Goal: Task Accomplishment & Management: Complete application form

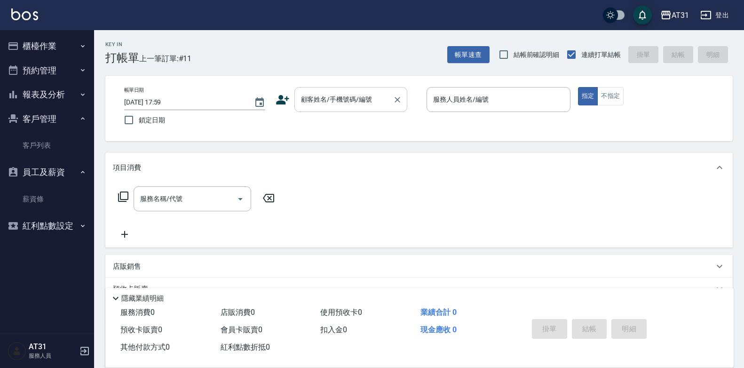
click at [323, 105] on input "顧客姓名/手機號碼/編號" at bounding box center [344, 99] width 90 height 16
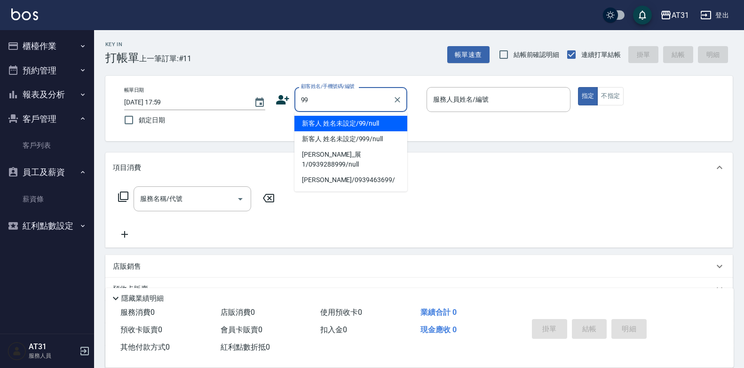
type input "新客人 姓名未設定/99/null"
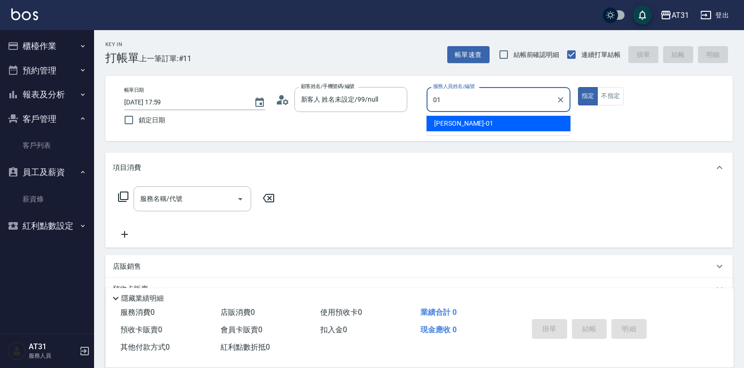
type input "[PERSON_NAME]-01"
type button "true"
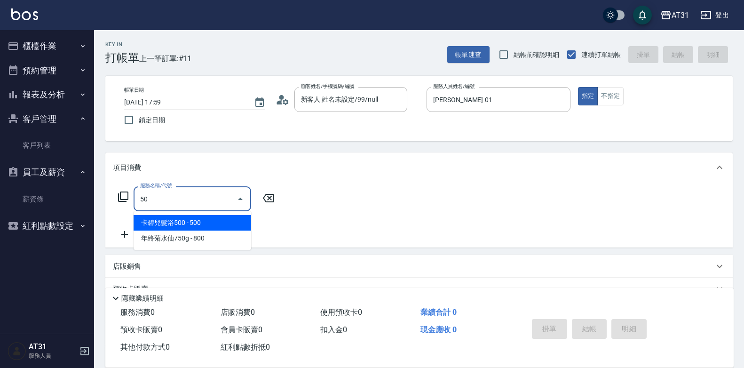
type input "501"
type input "160"
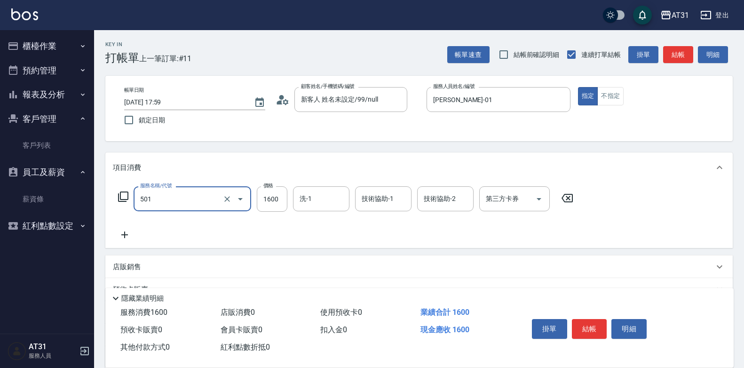
type input "0"
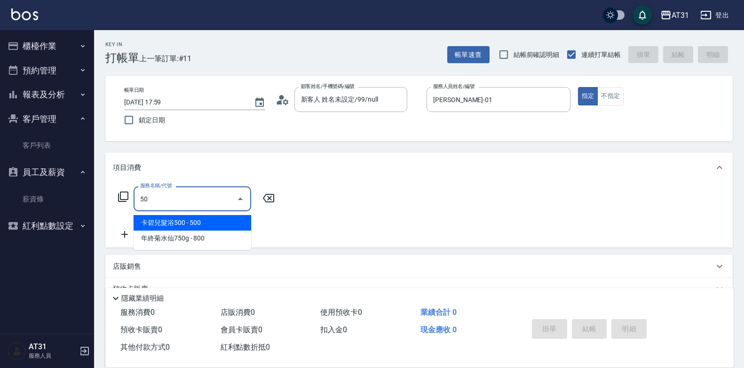
type input "501"
type input "160"
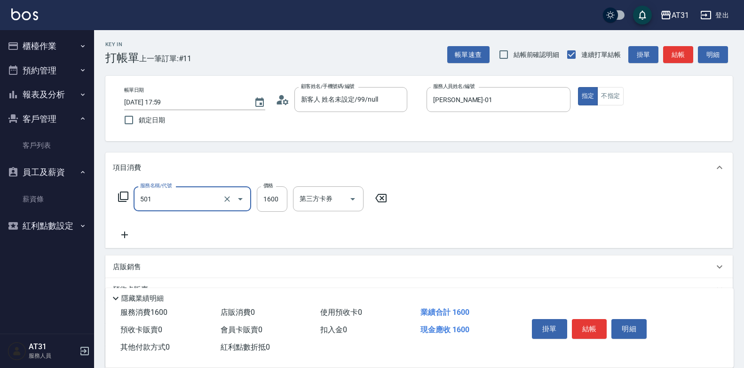
type input "染髮(501)"
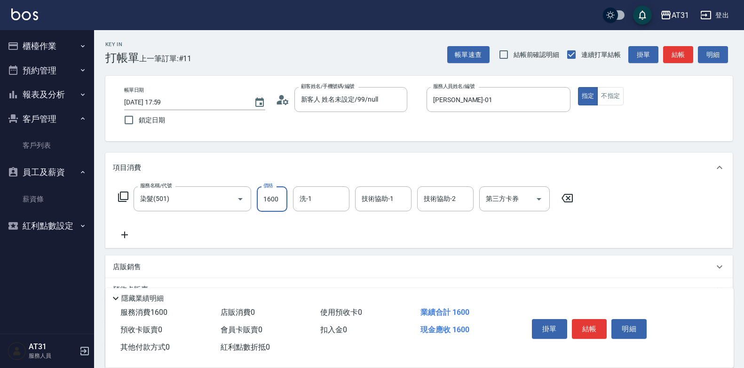
type input "0"
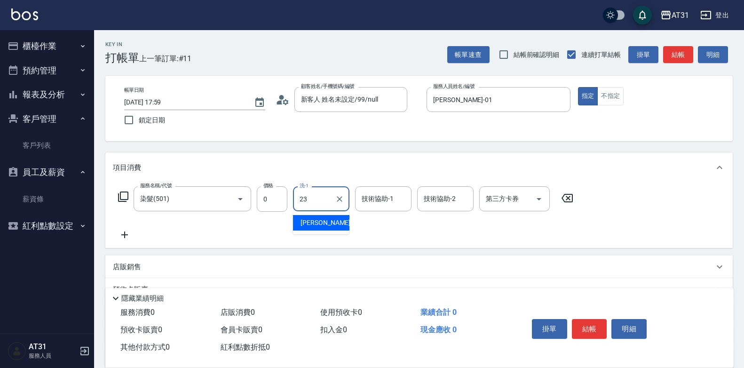
type input "[PERSON_NAME]-23"
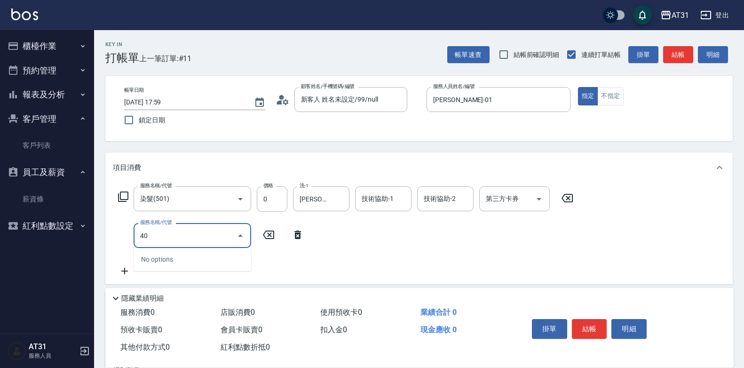
type input "401"
type input "20"
type input "剪髮(401)"
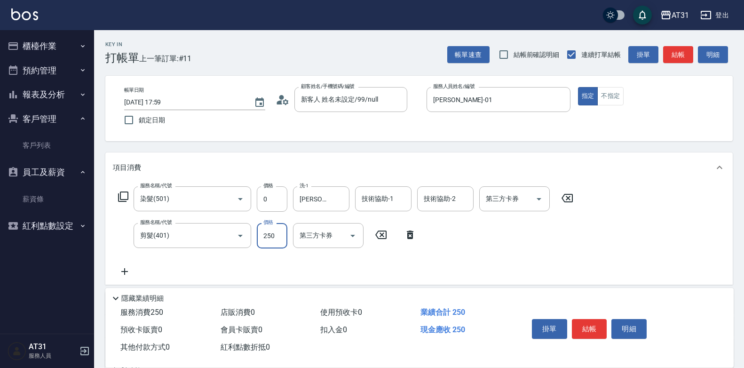
type input "0"
type input "50"
type input "500"
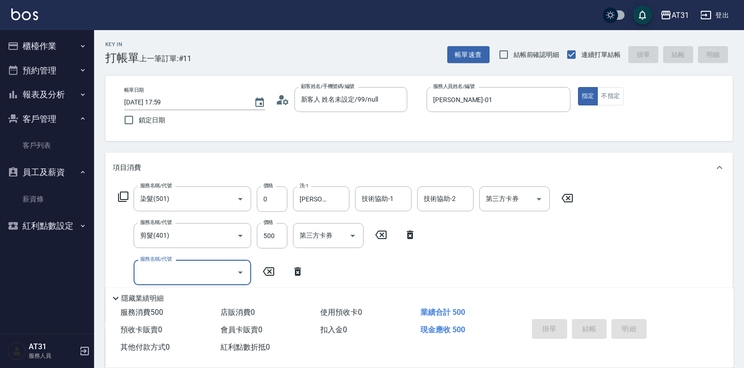
type input "[DATE] 20:09"
type input "0"
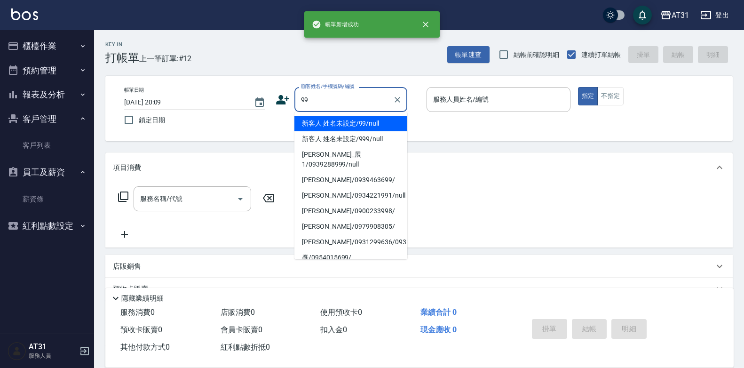
type input "新客人 姓名未設定/99/null"
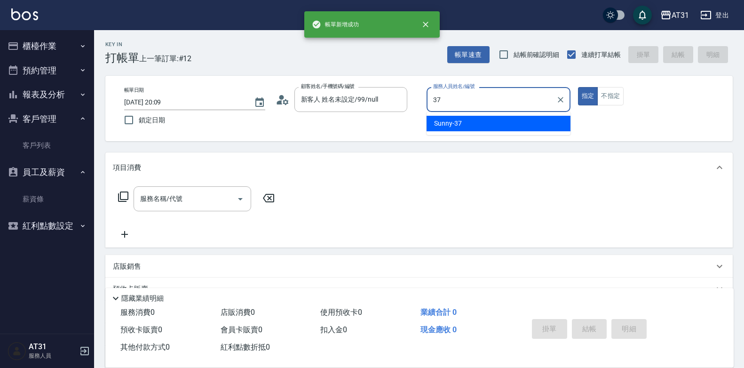
type input "Sunny-37"
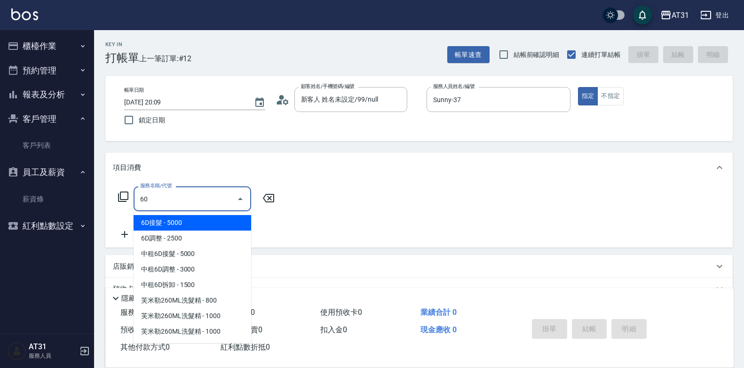
type input "609"
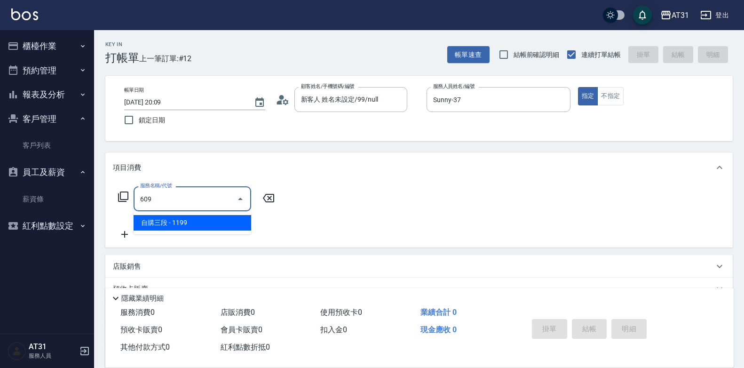
type input "110"
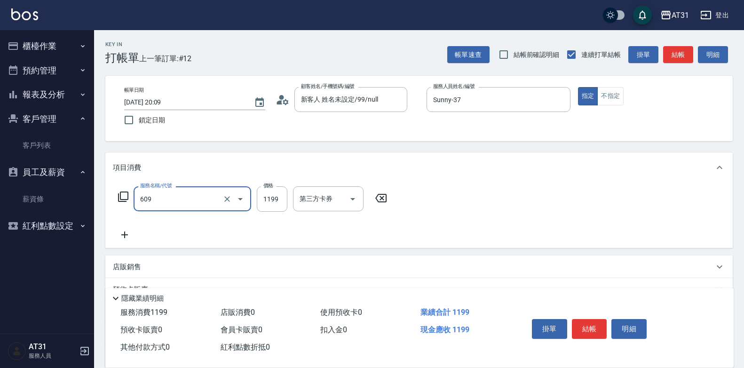
type input "自購三段(609)"
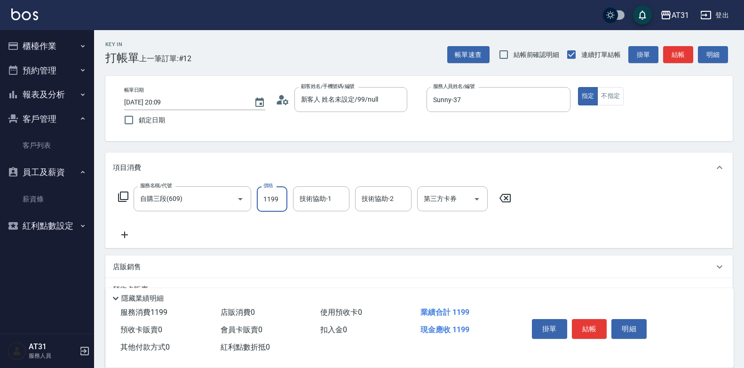
type input "0"
type input "22"
type input "20"
type input "225"
type input "220"
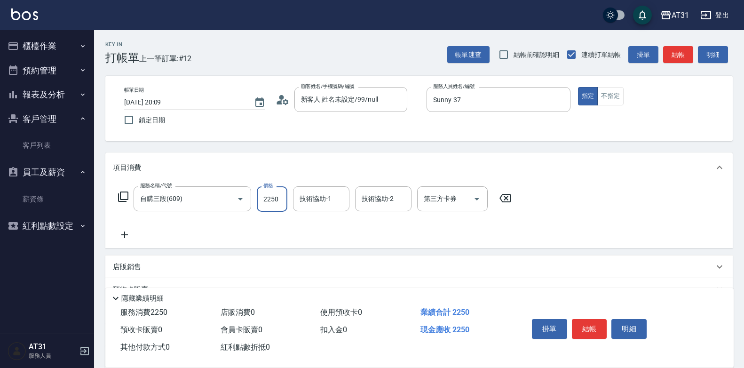
type input "2250"
type input "Lyan-45"
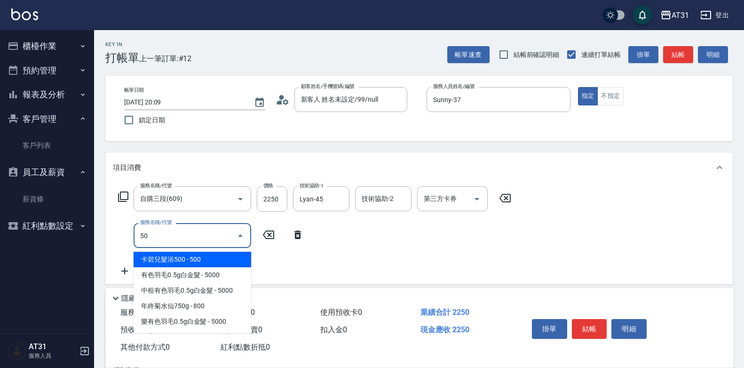
type input "501"
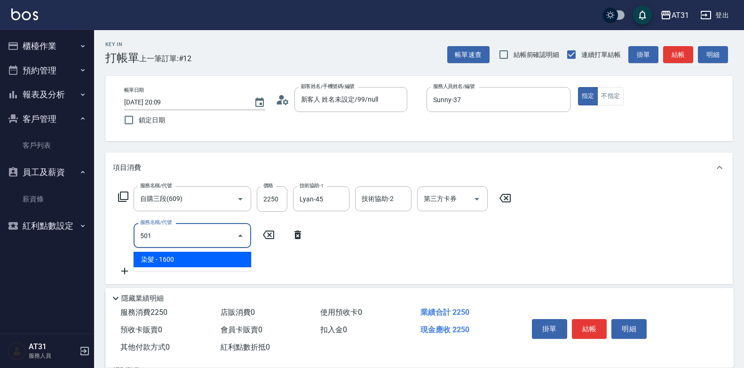
type input "380"
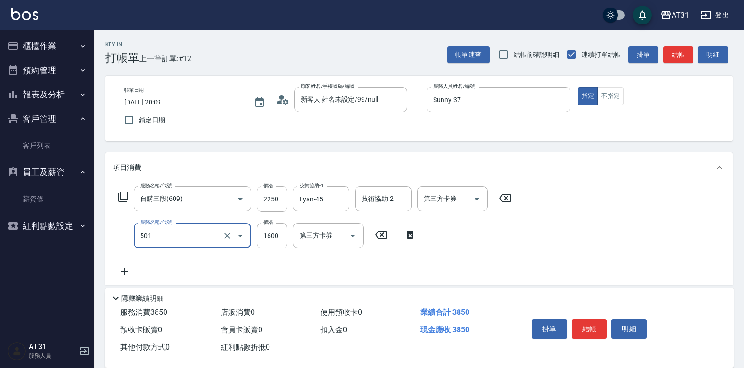
type input "染髮(501)"
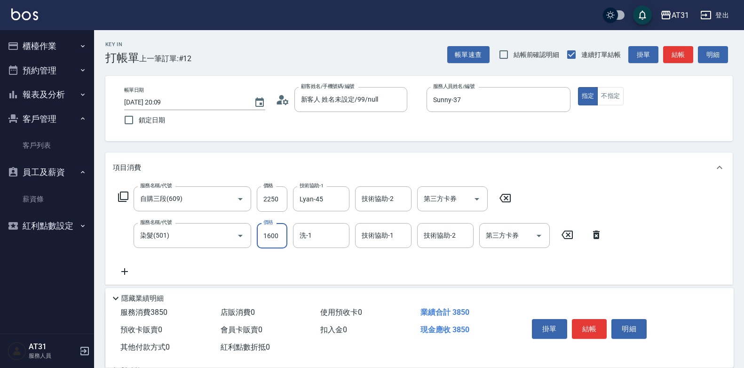
type input "220"
type input "15"
type input "240"
type input "158"
type input "380"
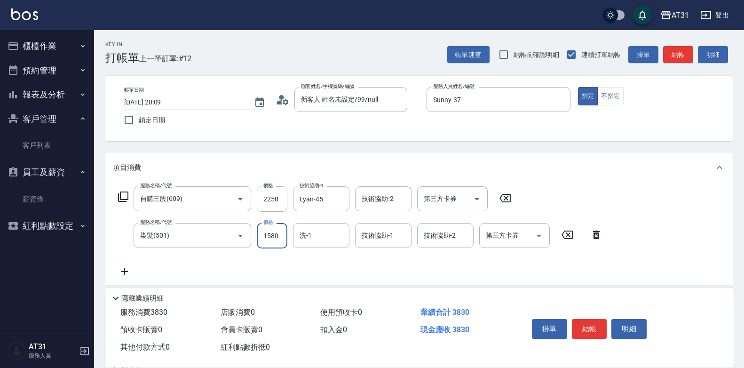
type input "1580"
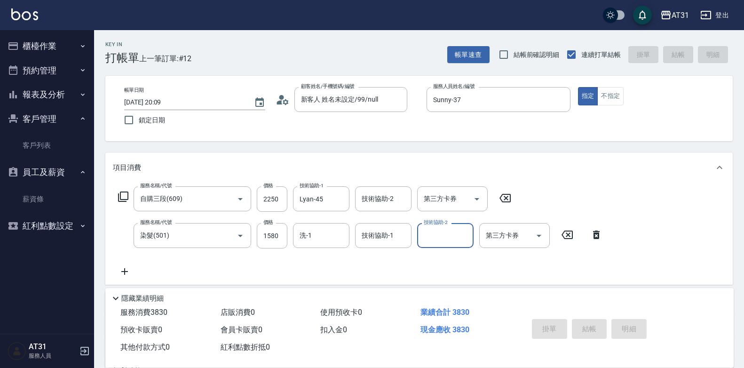
type input "0"
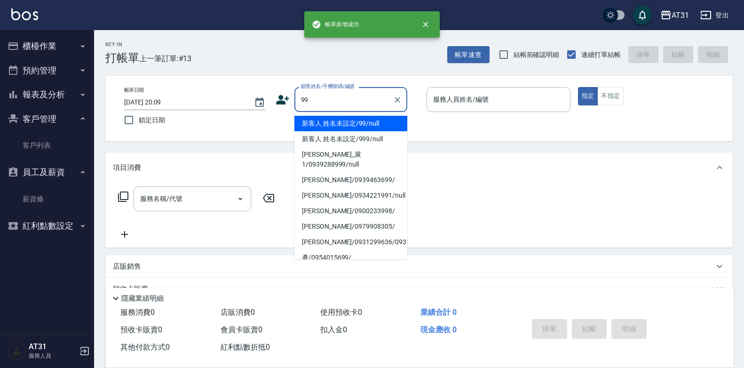
type input "新客人 姓名未設定/99/null"
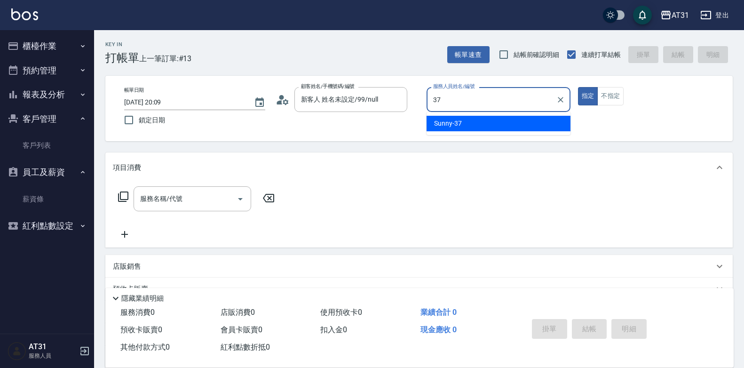
type input "Sunny-37"
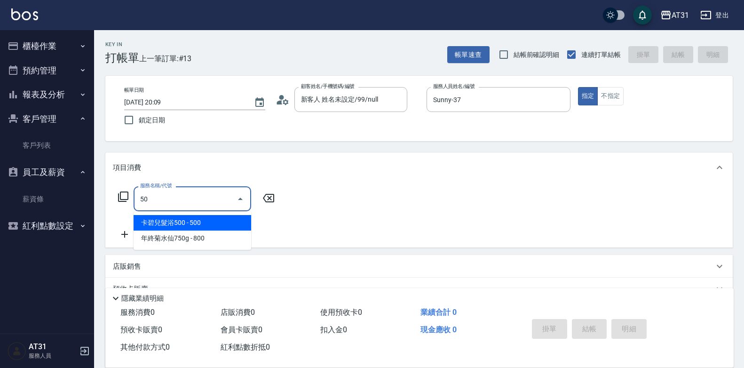
type input "501"
type input "160"
type input "染髮(501)"
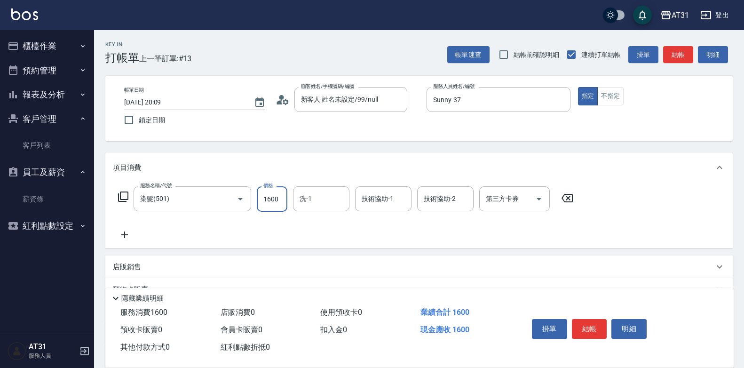
type input "1"
type input "0"
type input "16"
type input "10"
type input "168"
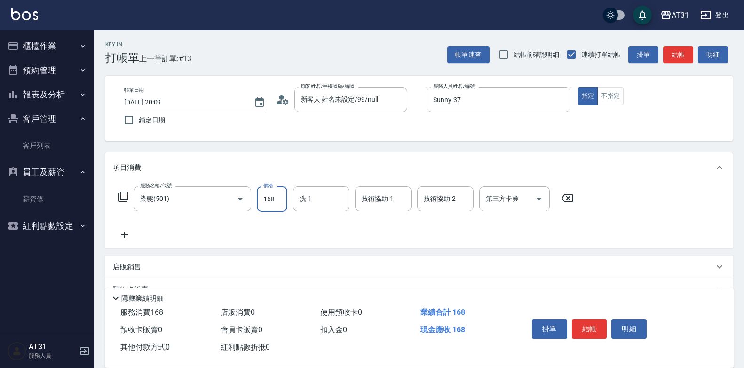
type input "160"
type input "1680"
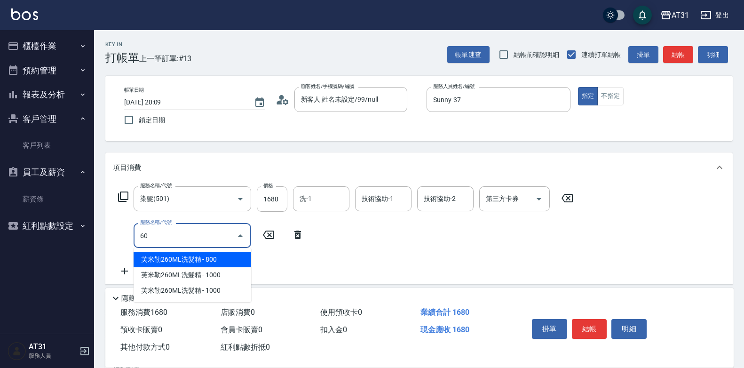
type input "609"
type input "280"
type input "自購三段(609)"
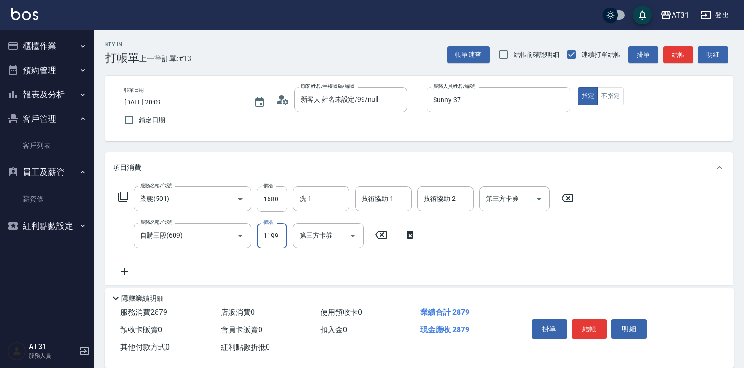
type input "160"
type input "3"
type input "170"
type input "30"
type input "190"
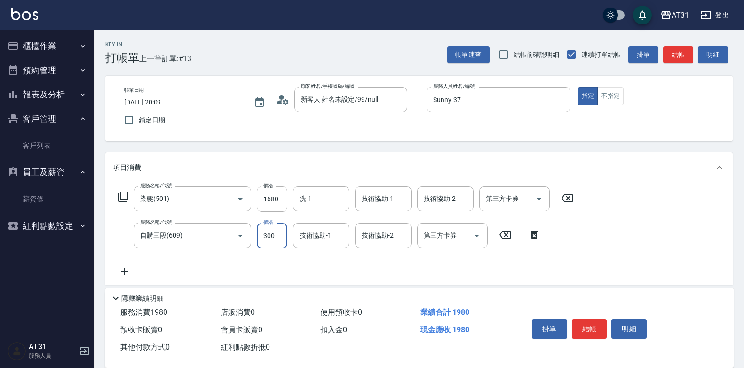
type input "3000"
type input "460"
type input "3000"
type input "Lyan-45"
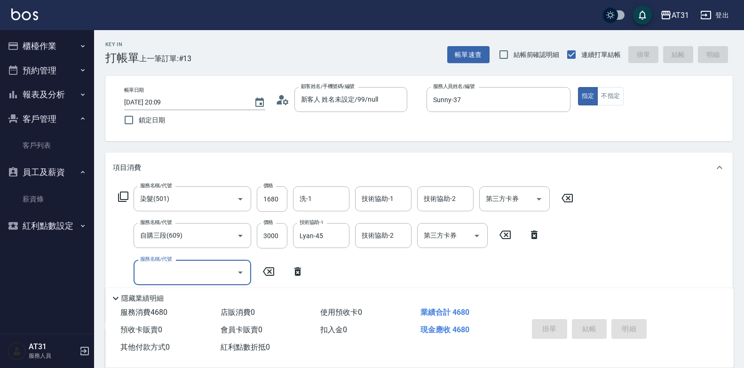
type input "0"
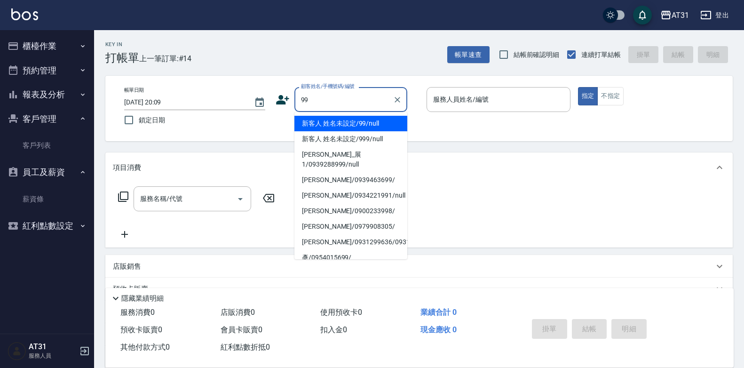
type input "新客人 姓名未設定/99/null"
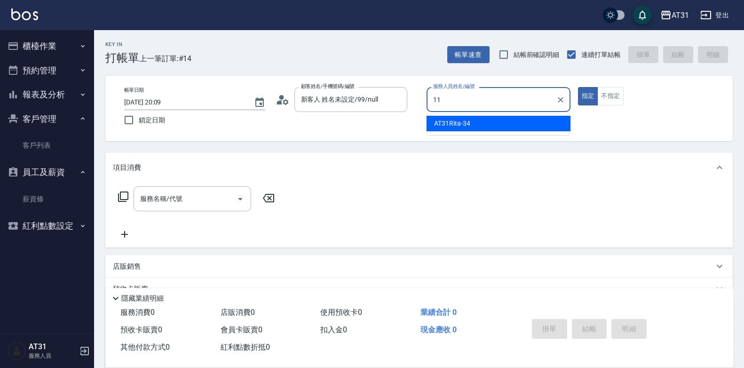
type input "BoBo-11"
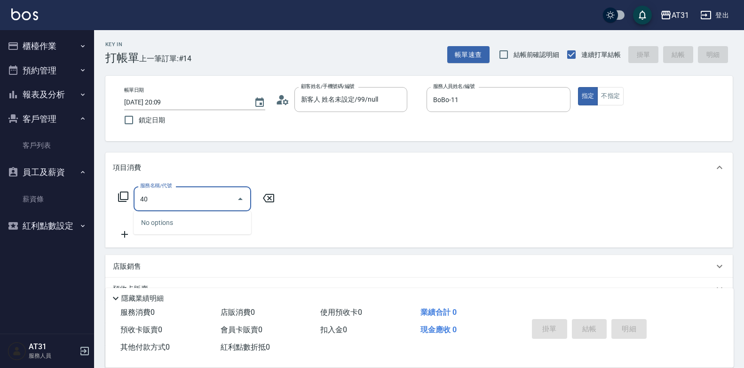
type input "401"
type input "20"
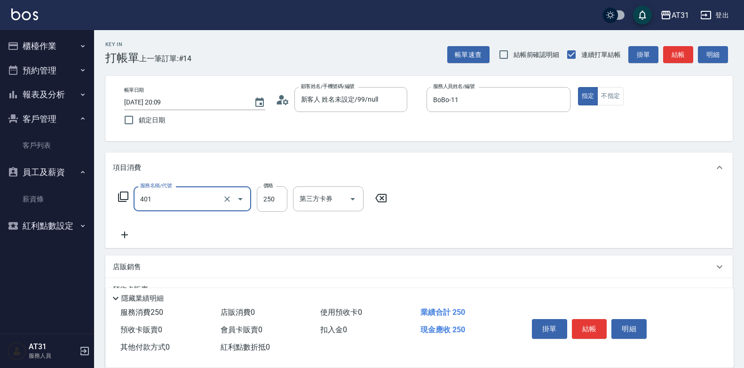
type input "剪髮(401)"
type input "0"
type input "450"
type input "40"
type input "450"
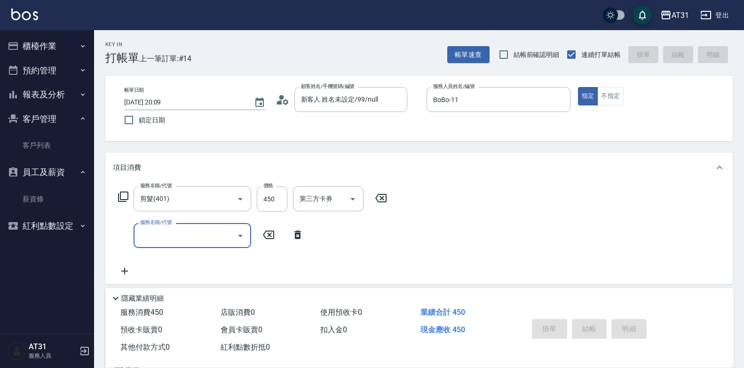
type input "[DATE] 20:10"
type input "0"
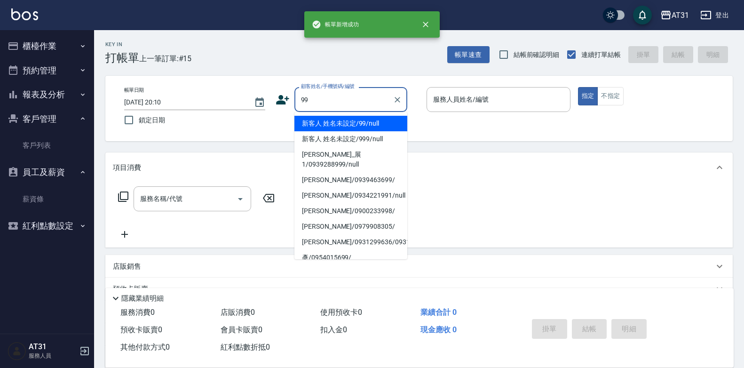
type input "新客人 姓名未設定/99/null"
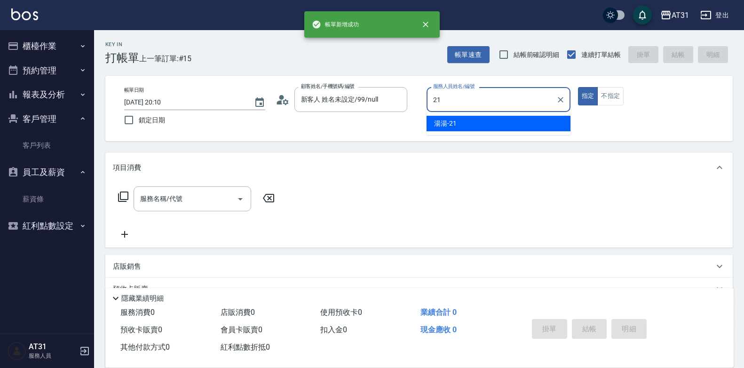
type input "湯湯-21"
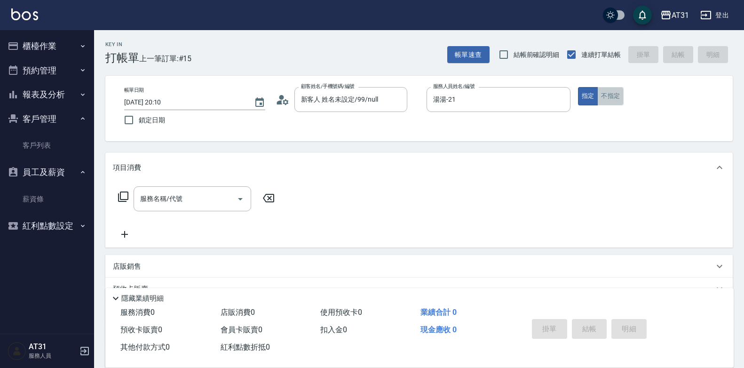
click at [616, 92] on button "不指定" at bounding box center [610, 96] width 26 height 18
click at [213, 200] on input "服務名稱/代號" at bounding box center [185, 198] width 95 height 16
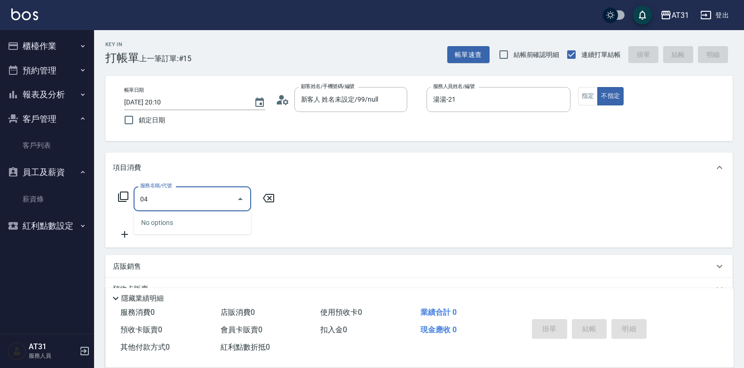
type input "0"
type input "401"
type input "20"
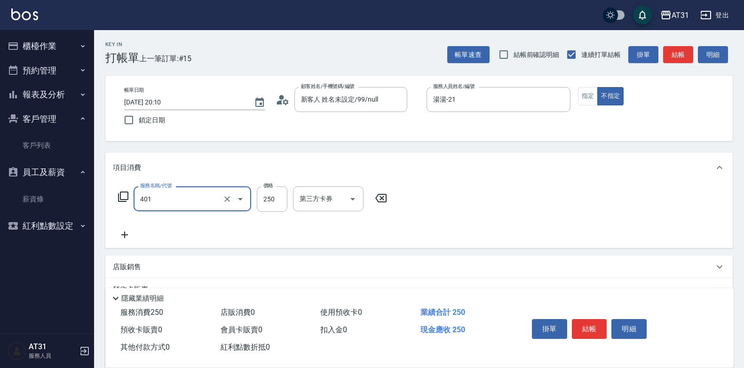
type input "剪髮(401)"
type input "0"
type input "30"
type input "300"
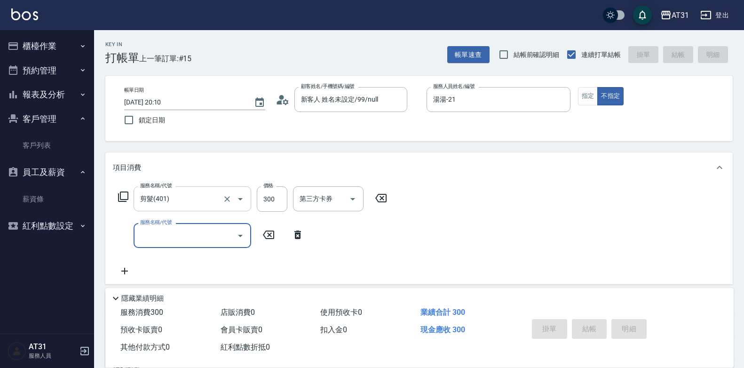
type input "0"
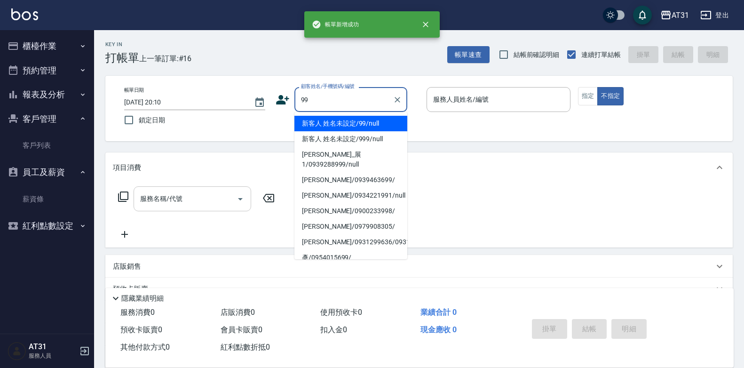
type input "新客人 姓名未設定/99/null"
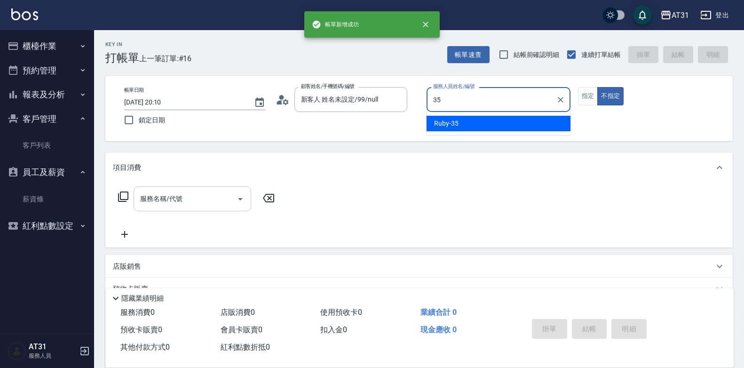
type input "Ruby-35"
type button "false"
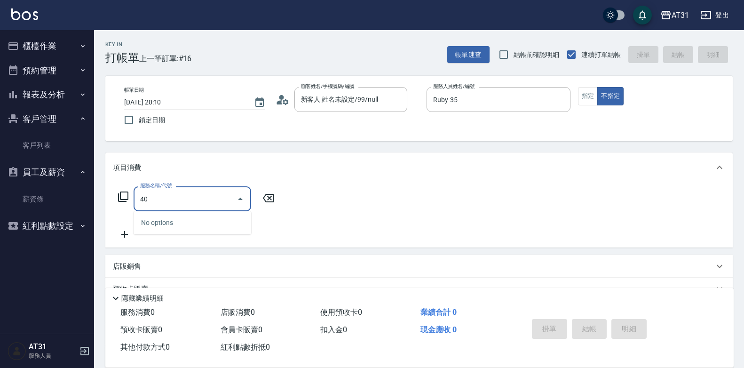
type input "401"
type input "20"
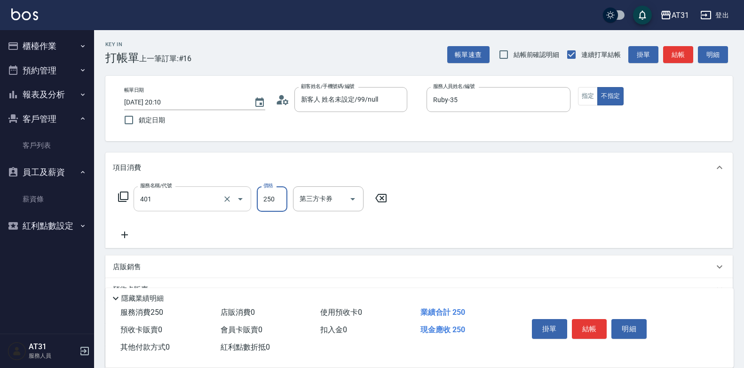
type input "剪髮(401)"
type input "0"
type input "30"
type input "300"
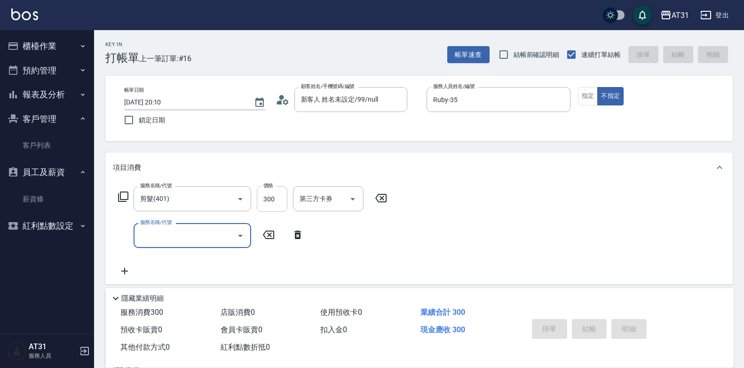
type input "0"
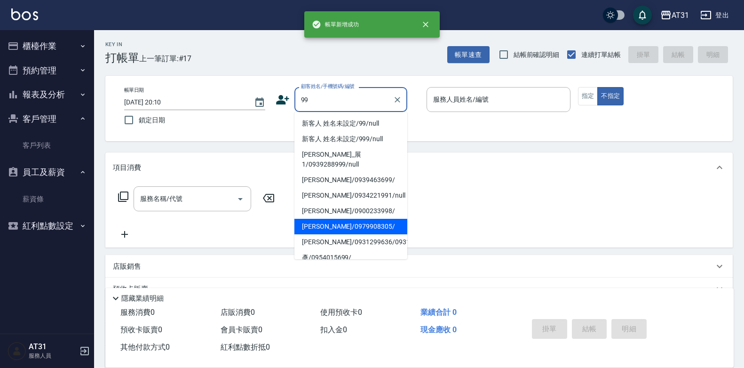
type input "[PERSON_NAME]/0979908305/"
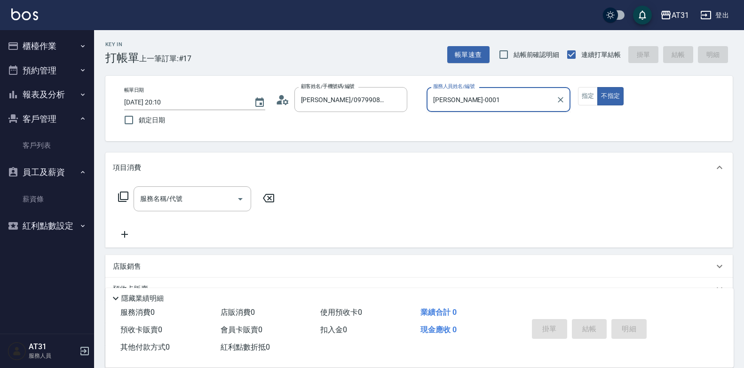
click at [597, 87] on button "不指定" at bounding box center [610, 96] width 26 height 18
type input "[PERSON_NAME]-00"
click at [588, 96] on button "指定" at bounding box center [588, 96] width 20 height 18
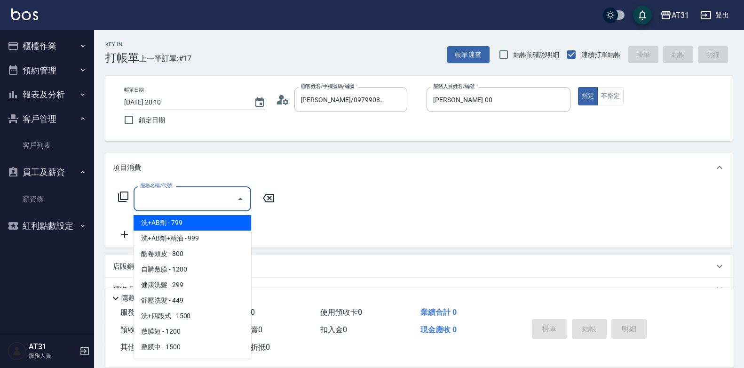
drag, startPoint x: 174, startPoint y: 198, endPoint x: 257, endPoint y: 179, distance: 85.5
click at [174, 198] on input "服務名稱/代號" at bounding box center [185, 198] width 95 height 16
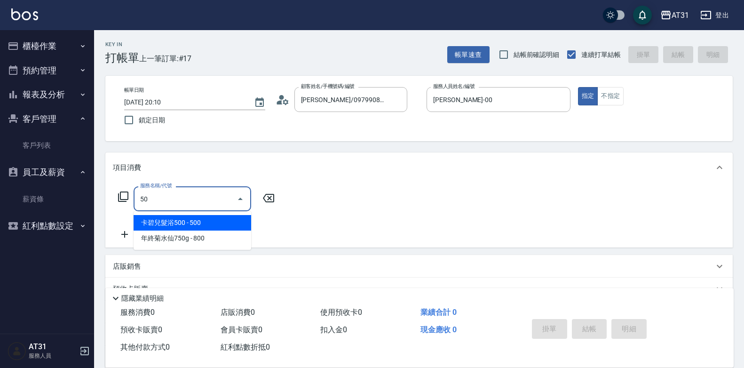
type input "501"
type input "160"
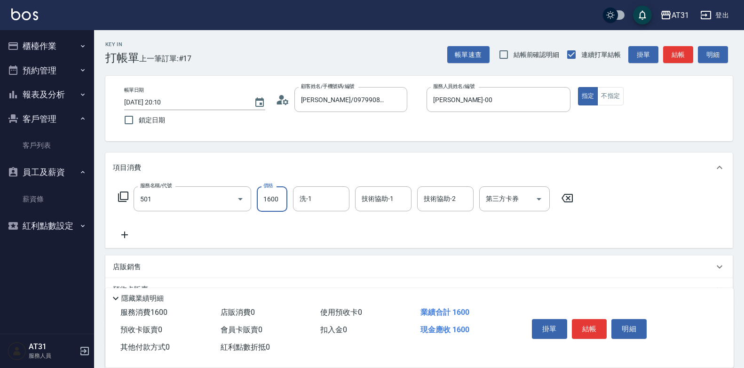
type input "染髮(501)"
type input "0"
type input "15"
type input "10"
type input "159"
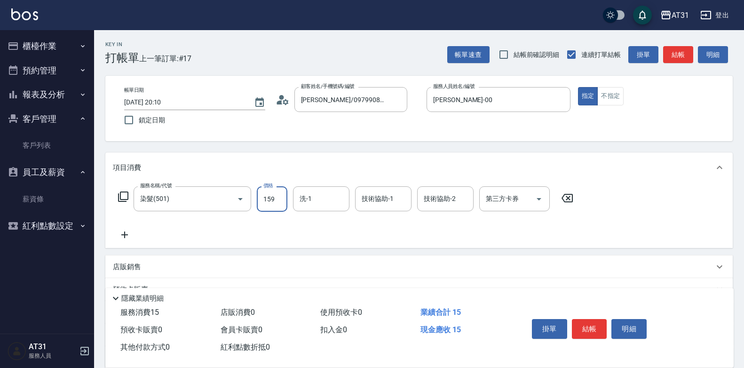
type input "150"
type input "1599"
type input "[PERSON_NAME]-23"
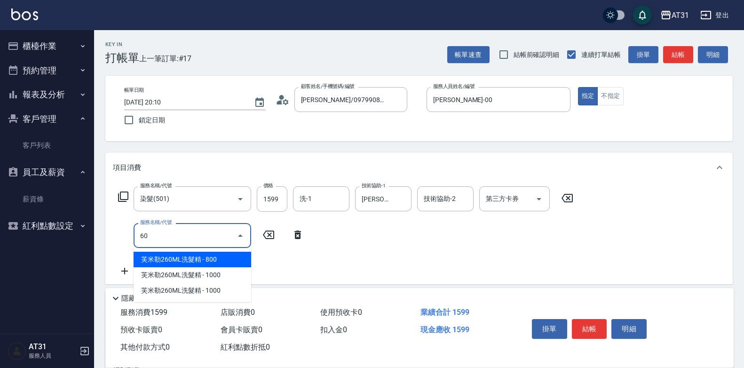
type input "609"
type input "270"
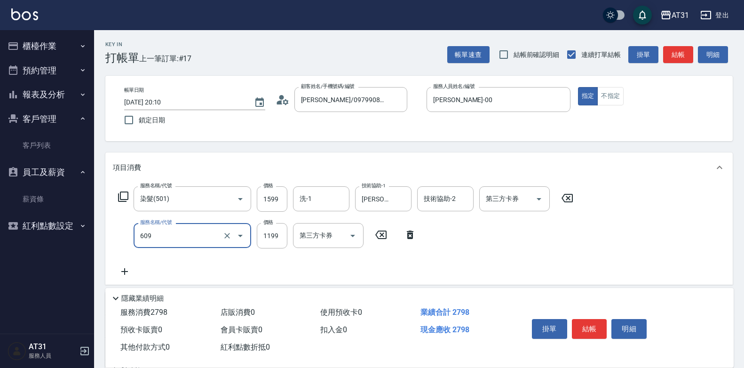
type input "自購三段(609)"
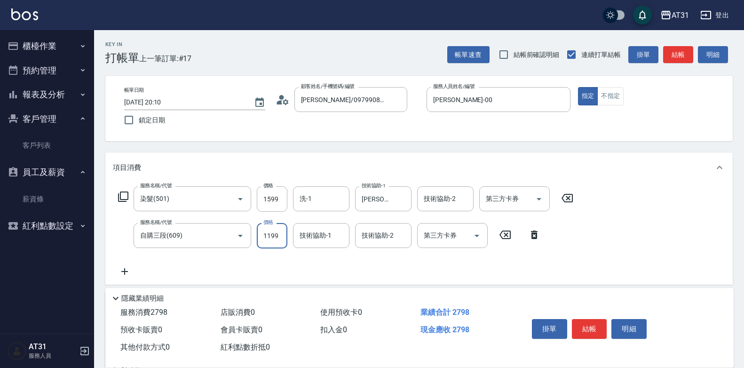
type input "160"
type input "22"
type input "180"
type input "220"
type input "370"
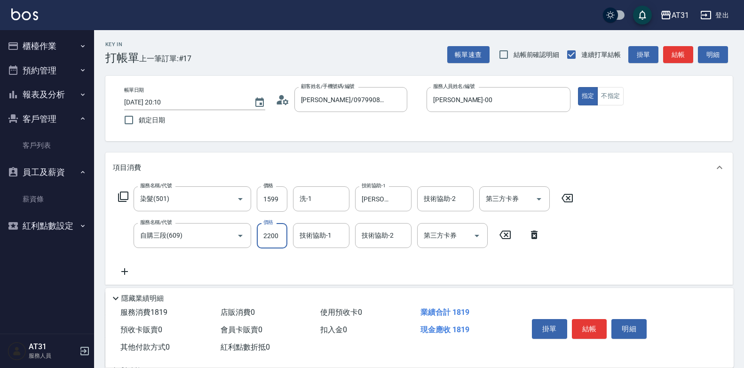
type input "2200"
type input "Lyan-45"
click at [452, 201] on input "技術協助-2" at bounding box center [445, 198] width 48 height 16
type input "Lyan-45"
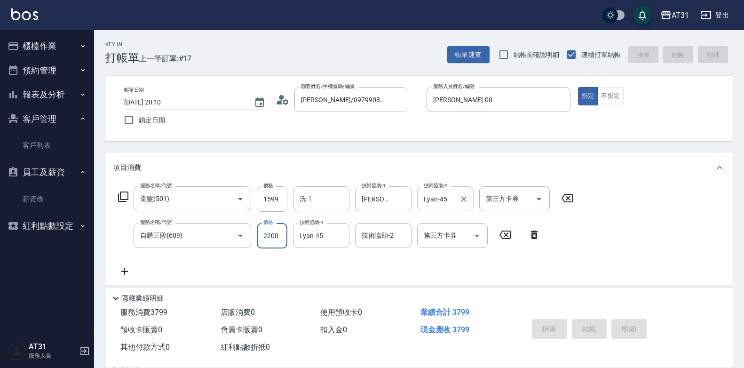
type input "0"
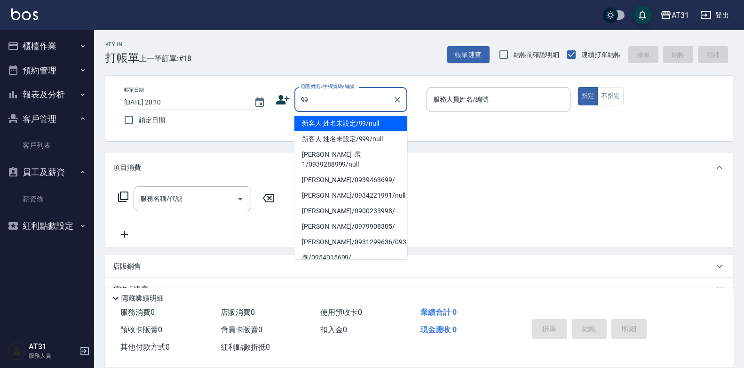
type input "新客人 姓名未設定/99/null"
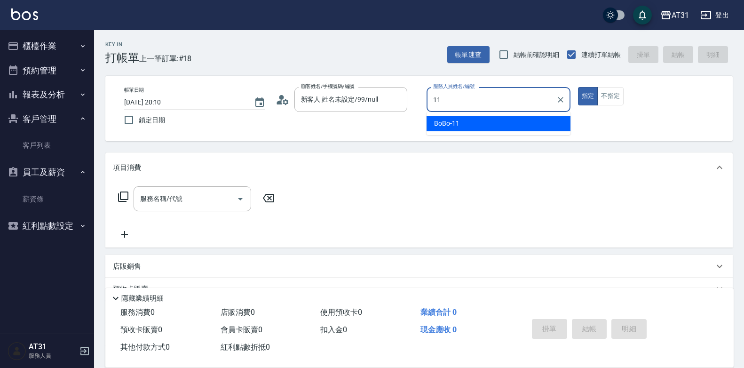
type input "BoBo-11"
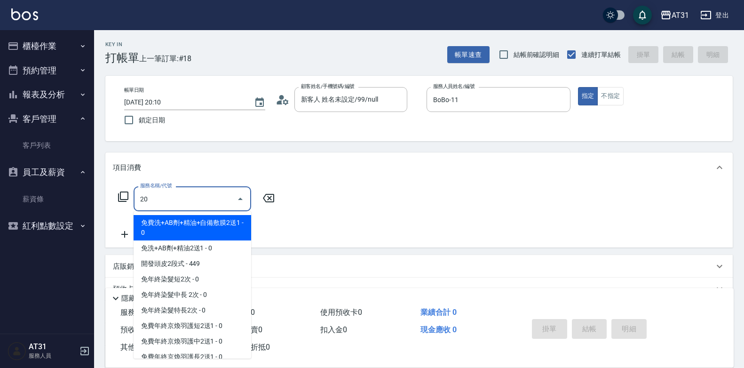
type input "201"
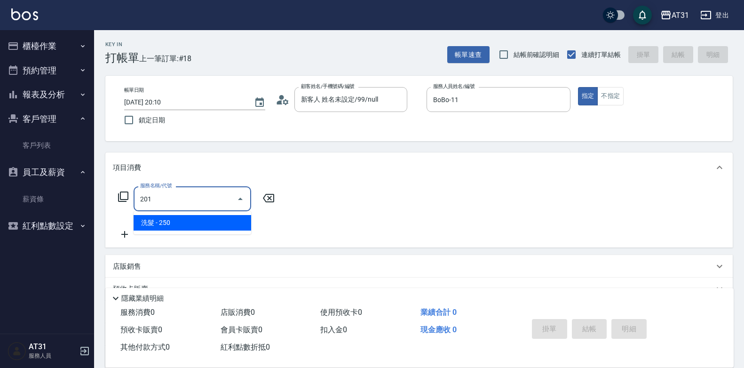
type input "20"
type input "洗髮(201)"
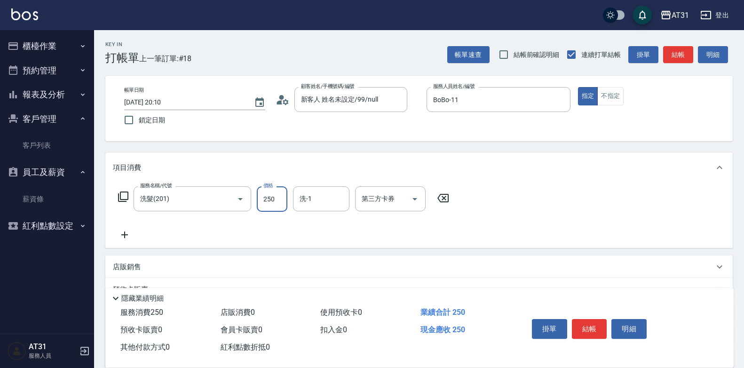
type input "0"
type input "70"
type input "700"
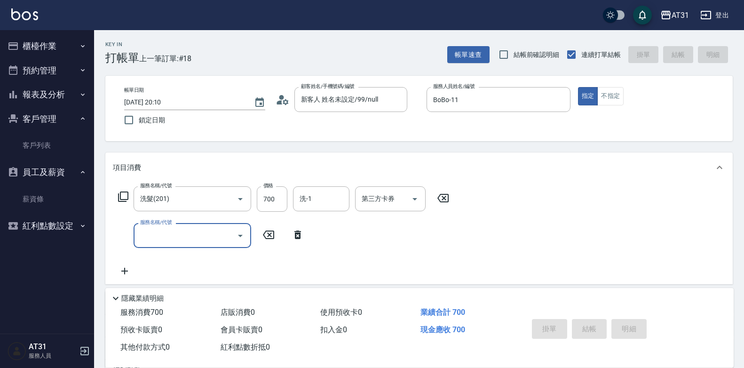
type input "[DATE] 20:28"
type input "0"
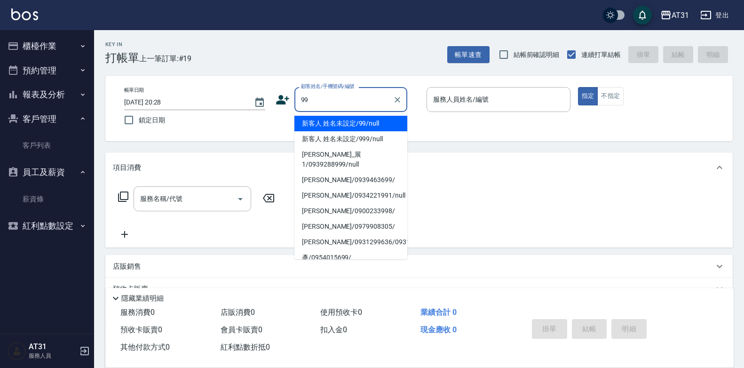
type input "新客人 姓名未設定/99/null"
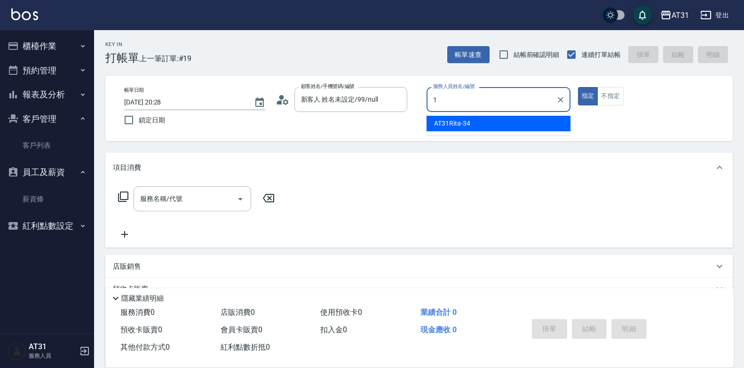
type input "AT31Rita-34"
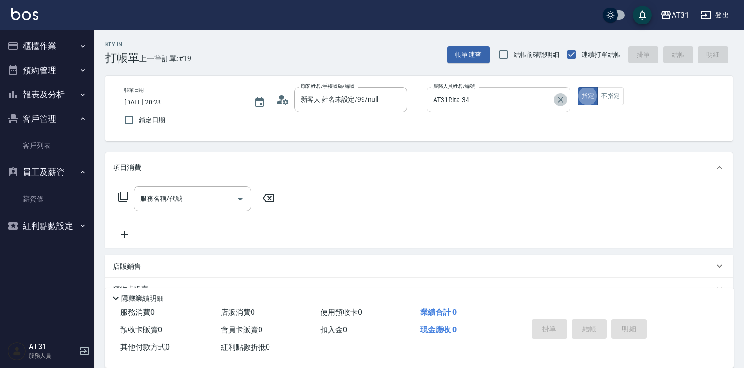
click at [560, 102] on icon "Clear" at bounding box center [560, 99] width 9 height 9
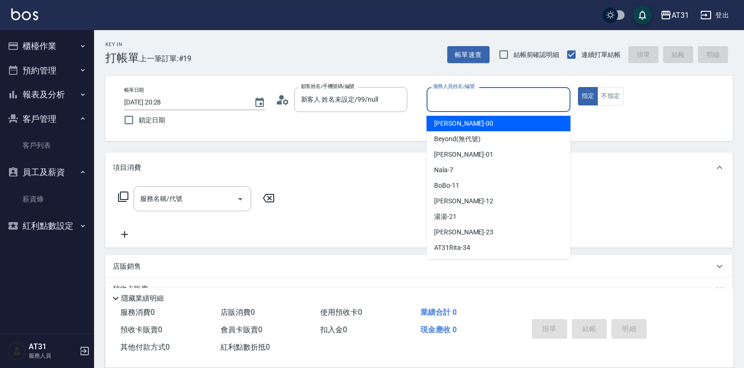
click at [509, 105] on input "服務人員姓名/編號" at bounding box center [498, 99] width 135 height 16
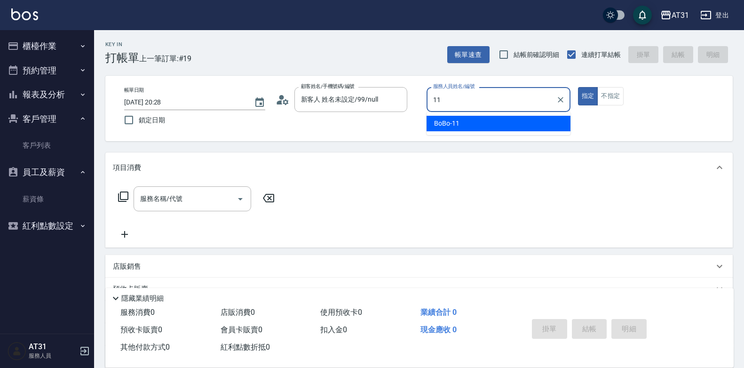
type input "BoBo-11"
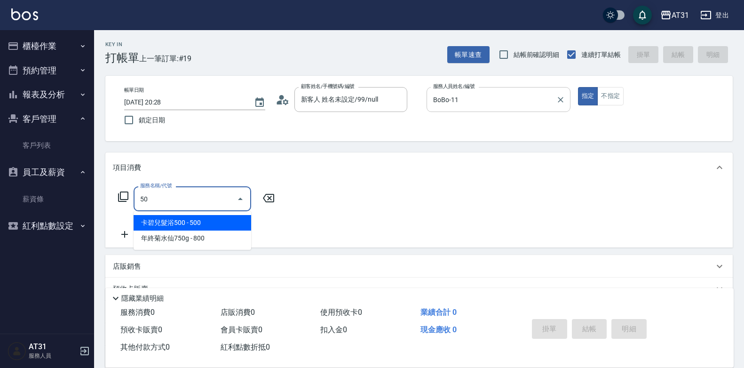
type input "501"
type input "160"
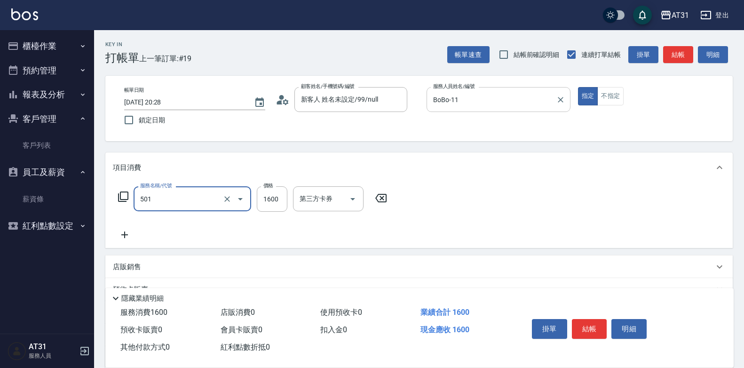
type input "染髮(501)"
type input "0"
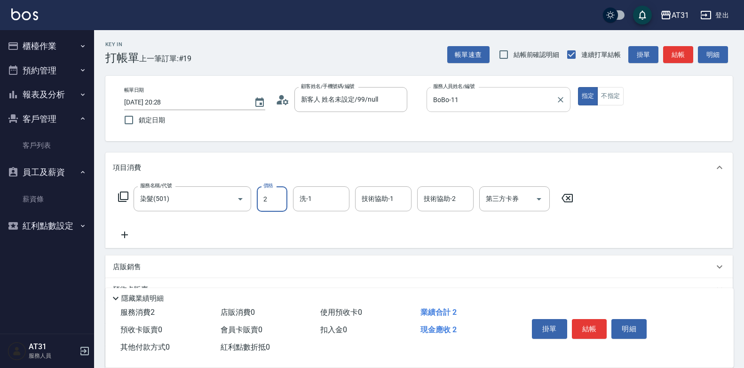
type input "20"
type input "200"
type input "2000"
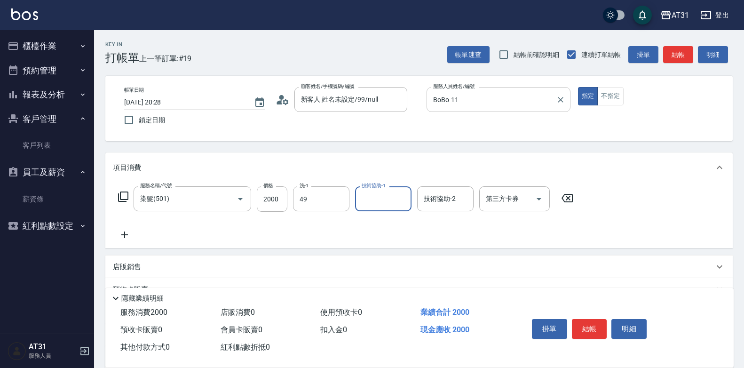
type input "[PERSON_NAME]-49"
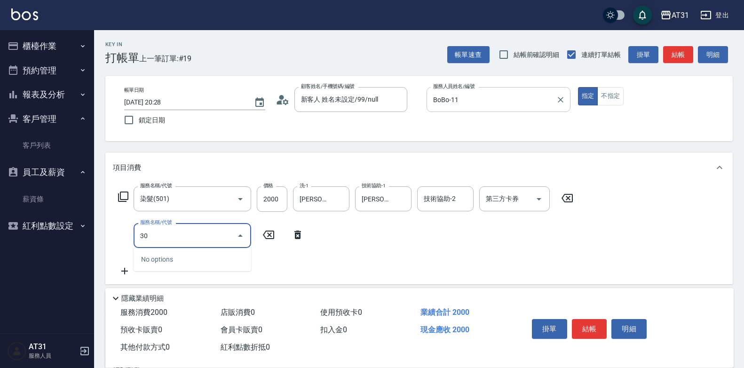
type input "301"
type input "360"
type input "燙髮(301)"
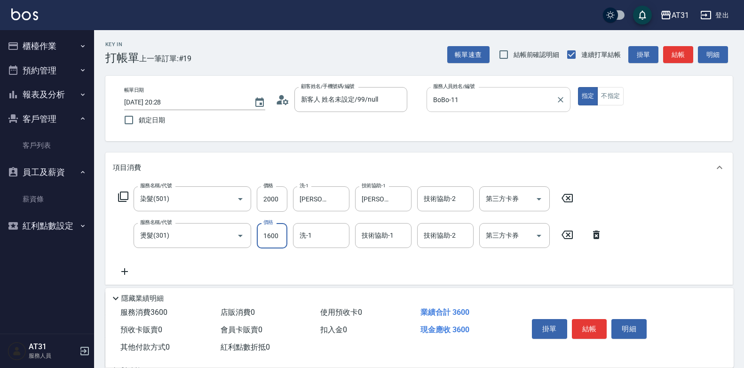
type input "200"
type input "300"
type input "500"
type input "3000"
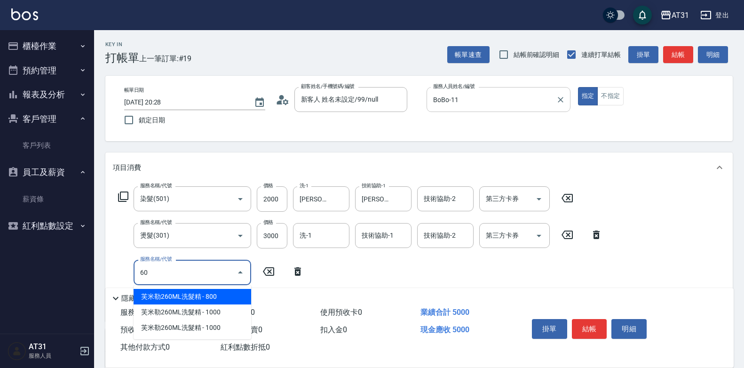
type input "608"
type input "590"
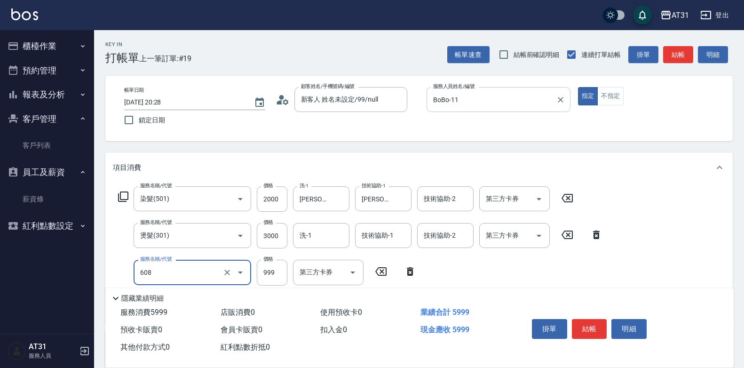
type input "自購二段(608)"
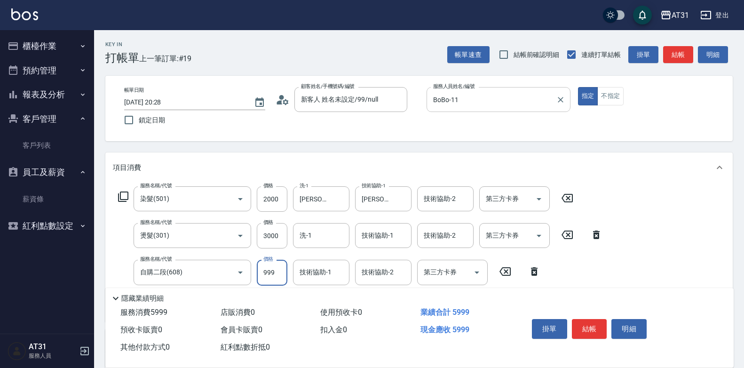
type input "500"
type input "22"
type input "520"
type input "220"
type input "720"
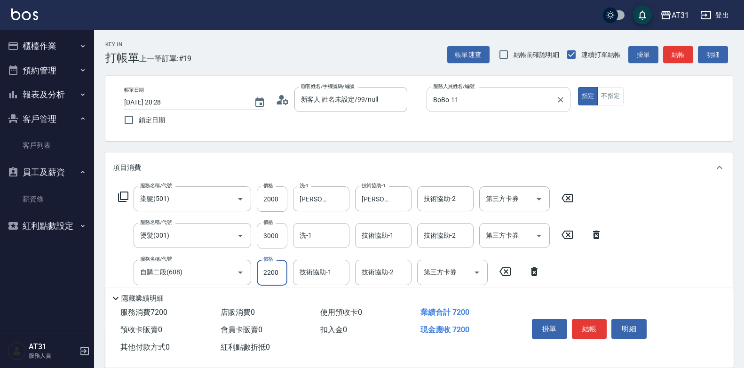
type input "2200"
type input "[PERSON_NAME]-49"
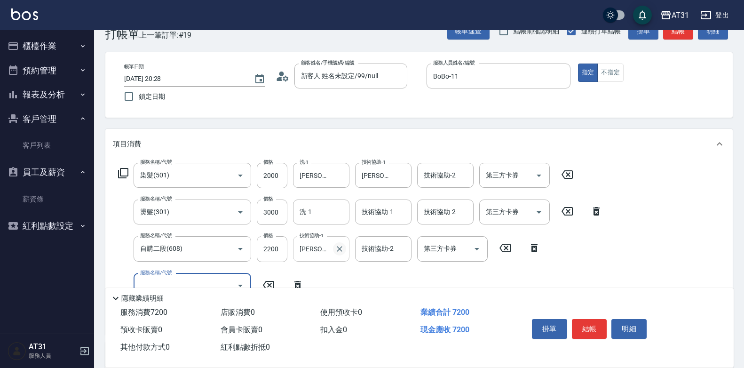
scroll to position [47, 0]
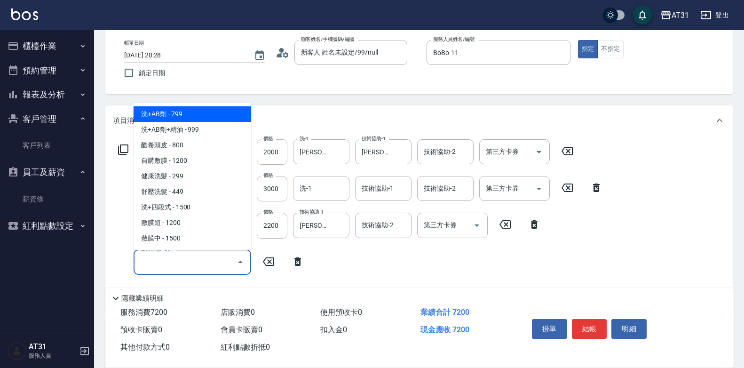
click at [206, 264] on input "服務名稱/代號" at bounding box center [185, 262] width 95 height 16
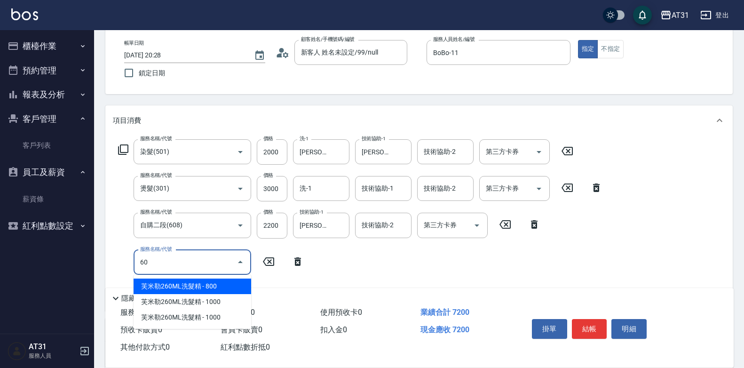
type input "608"
type input "810"
type input "自購二段(608)"
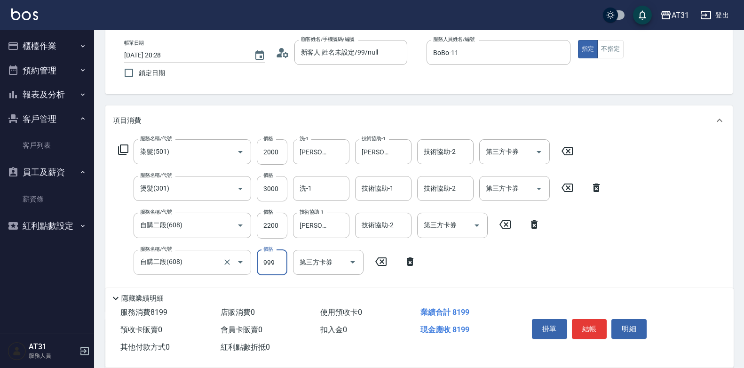
type input "720"
type input "0"
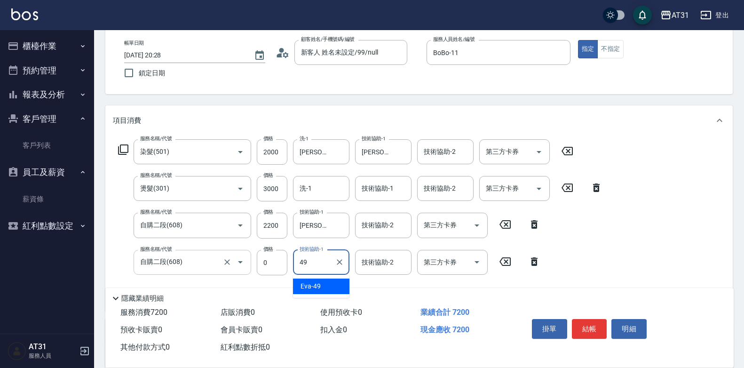
type input "[PERSON_NAME]-49"
click at [586, 322] on button "結帳" at bounding box center [589, 329] width 35 height 20
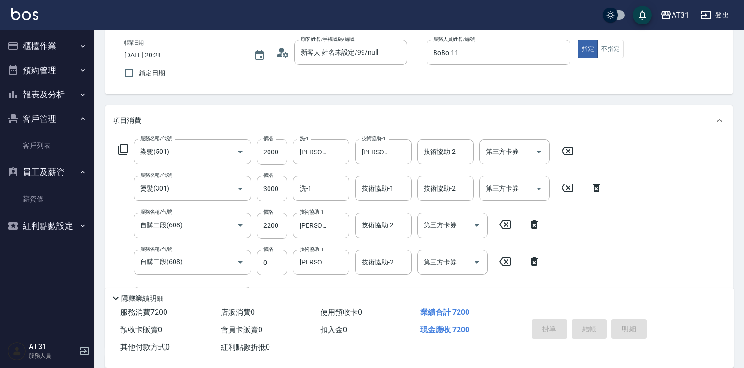
type input "[DATE] 21:00"
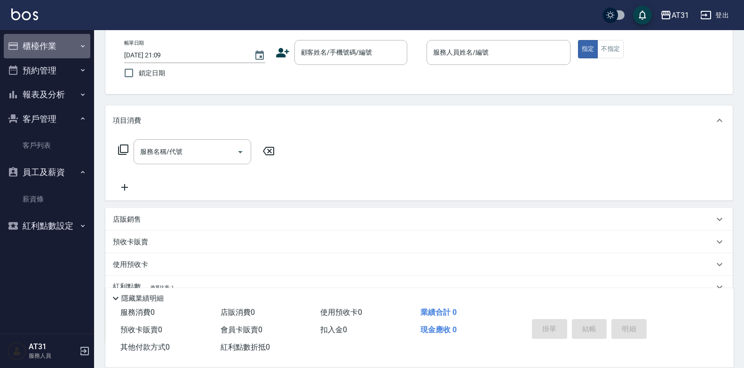
click at [55, 38] on button "櫃檯作業" at bounding box center [47, 46] width 87 height 24
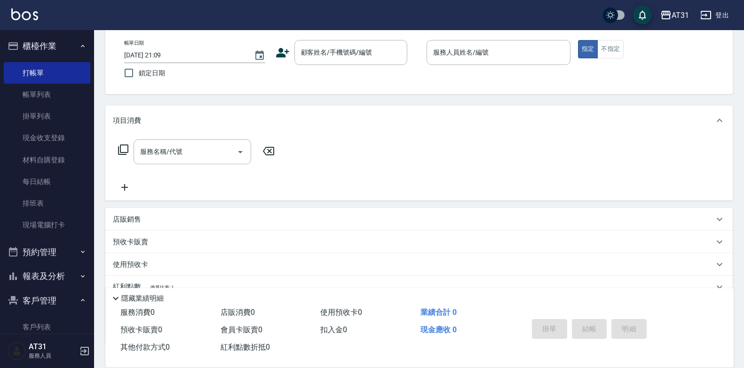
click at [39, 267] on button "報表及分析" at bounding box center [47, 276] width 87 height 24
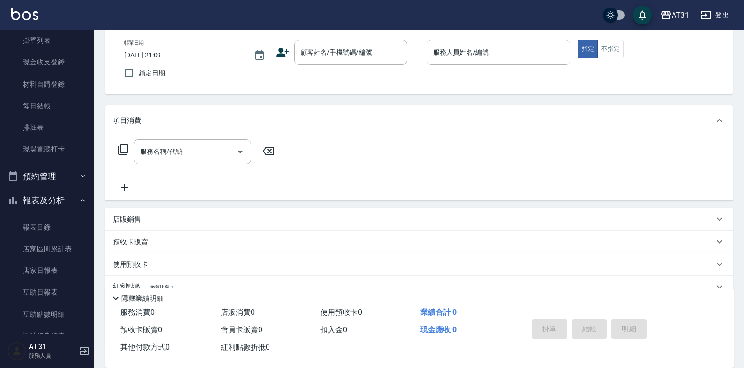
scroll to position [188, 0]
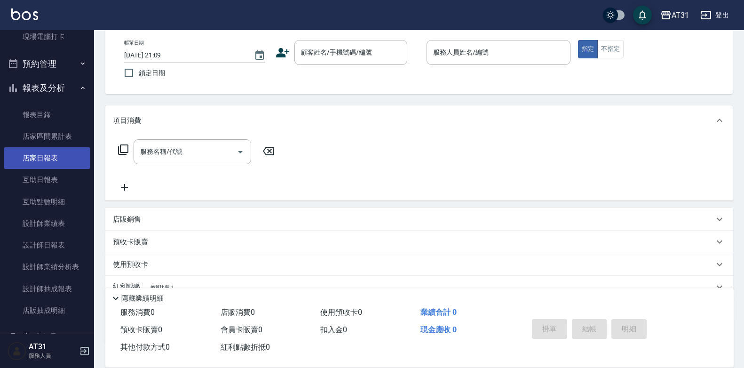
click at [44, 160] on link "店家日報表" at bounding box center [47, 158] width 87 height 22
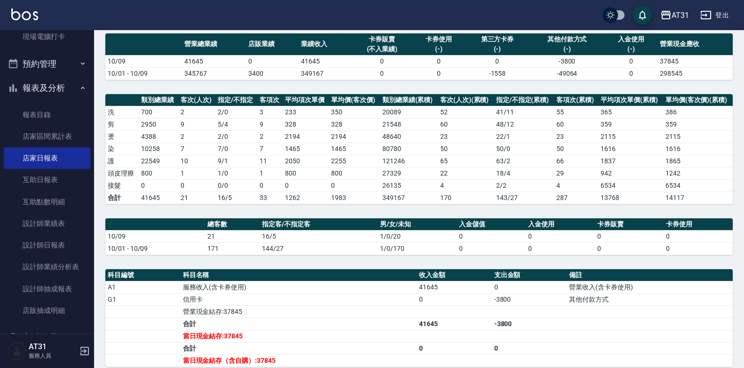
scroll to position [76, 0]
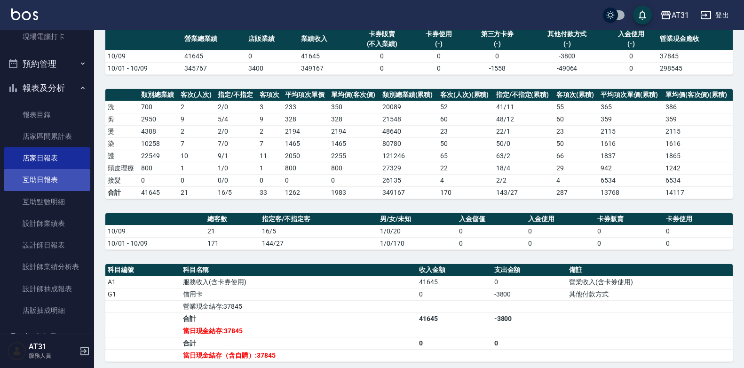
click at [37, 183] on link "互助日報表" at bounding box center [47, 180] width 87 height 22
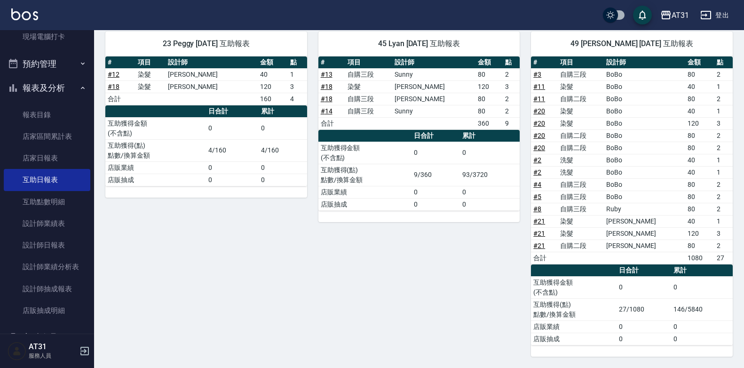
scroll to position [107, 0]
click at [33, 244] on link "設計師日報表" at bounding box center [47, 245] width 87 height 22
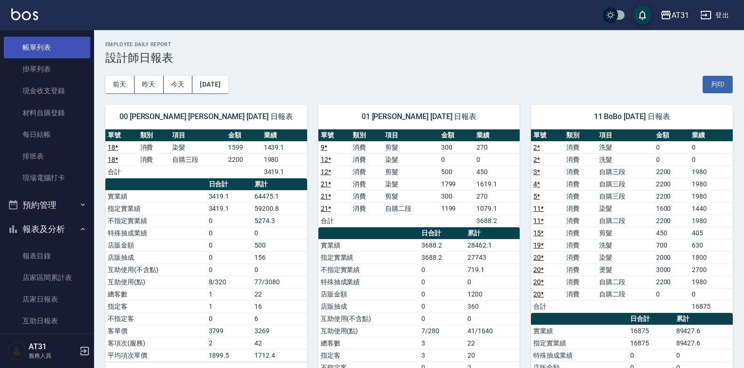
click at [55, 45] on link "帳單列表" at bounding box center [47, 48] width 87 height 22
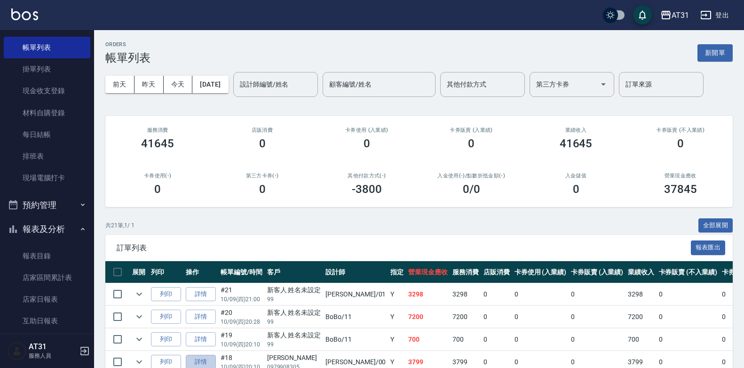
click at [206, 362] on link "詳情" at bounding box center [201, 362] width 30 height 15
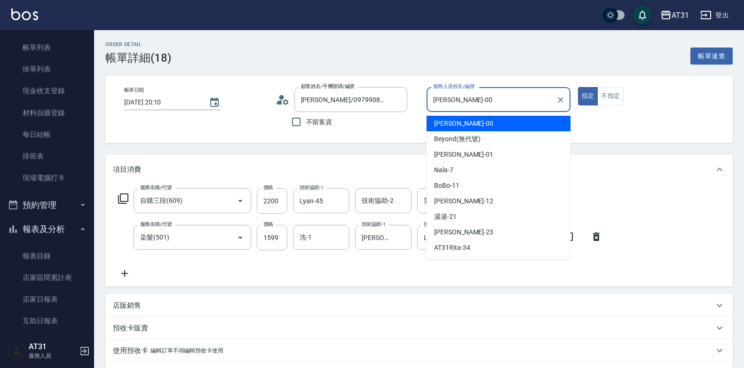
click at [478, 99] on input "[PERSON_NAME]-00" at bounding box center [491, 99] width 121 height 16
drag, startPoint x: 558, startPoint y: 103, endPoint x: 545, endPoint y: 103, distance: 12.7
click at [556, 103] on icon "Clear" at bounding box center [560, 99] width 9 height 9
click at [525, 99] on input "服務人員姓名/編號" at bounding box center [498, 99] width 135 height 16
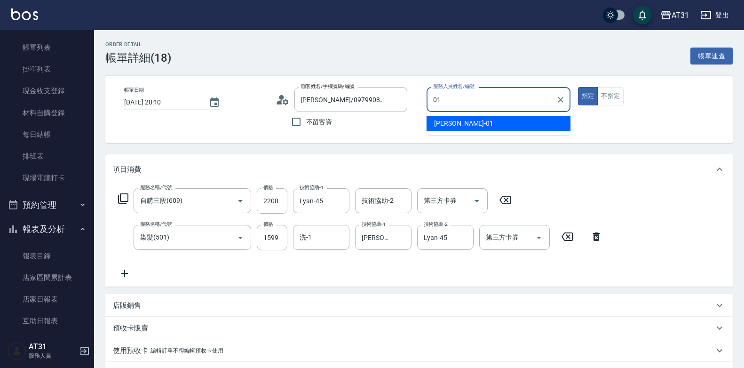
click at [527, 121] on div "[PERSON_NAME] -01" at bounding box center [498, 124] width 144 height 16
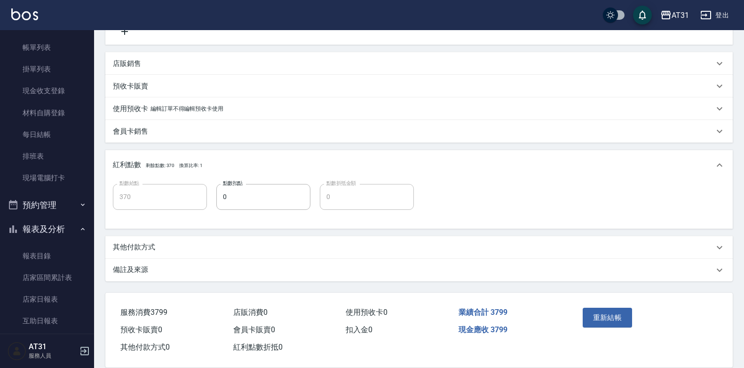
scroll to position [257, 0]
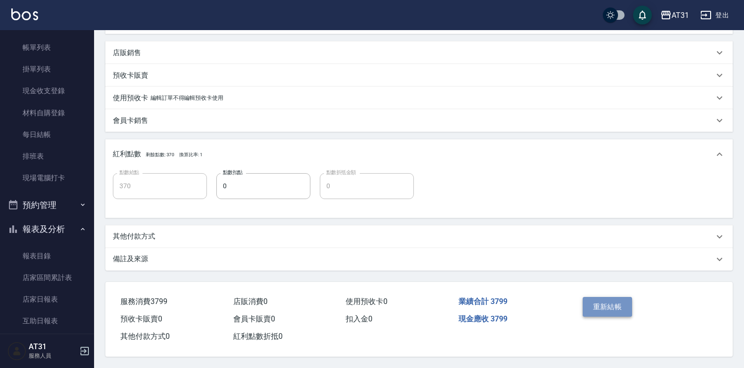
click at [627, 297] on button "重新結帳" at bounding box center [608, 307] width 50 height 20
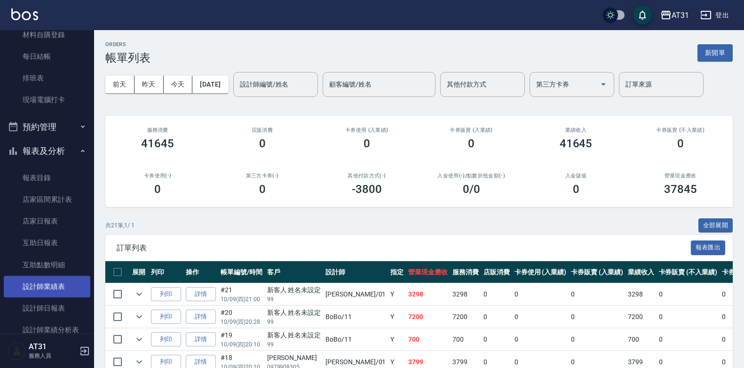
scroll to position [141, 0]
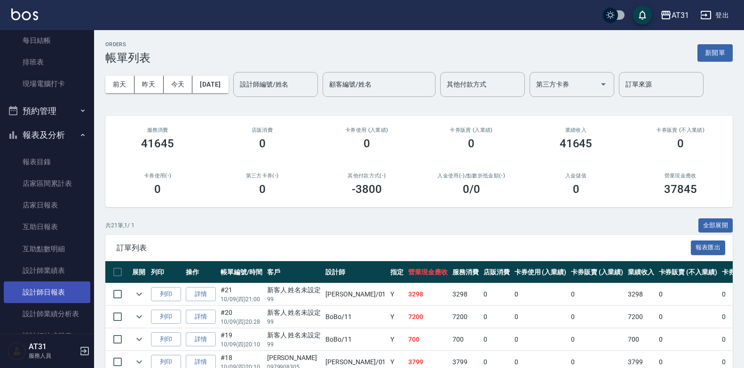
click at [52, 289] on link "設計師日報表" at bounding box center [47, 292] width 87 height 22
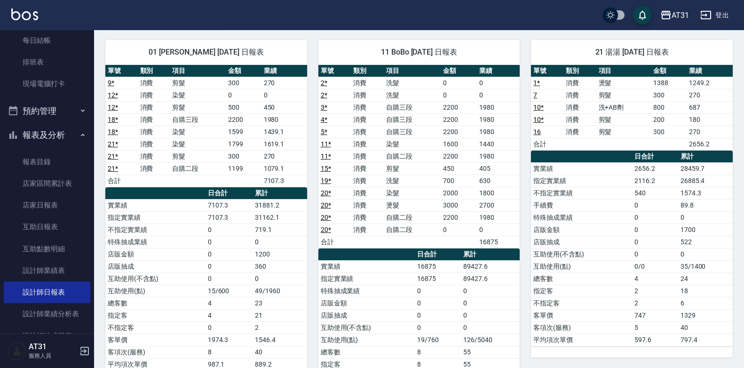
scroll to position [65, 0]
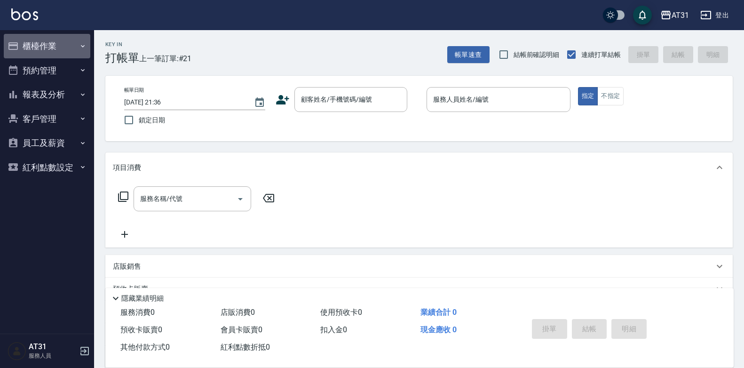
click at [60, 43] on button "櫃檯作業" at bounding box center [47, 46] width 87 height 24
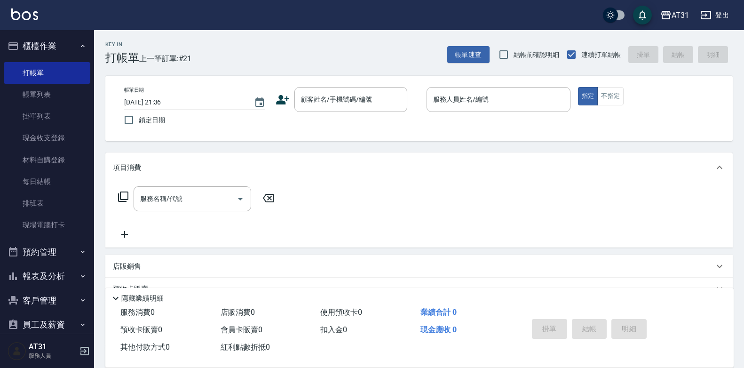
click at [60, 281] on button "報表及分析" at bounding box center [47, 276] width 87 height 24
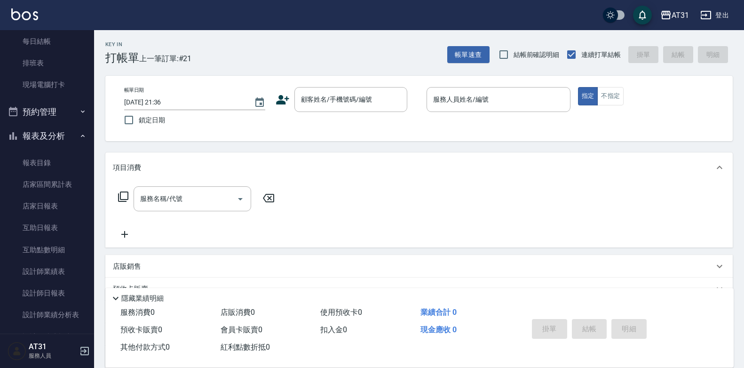
scroll to position [141, 0]
click at [59, 293] on link "設計師日報表" at bounding box center [47, 292] width 87 height 22
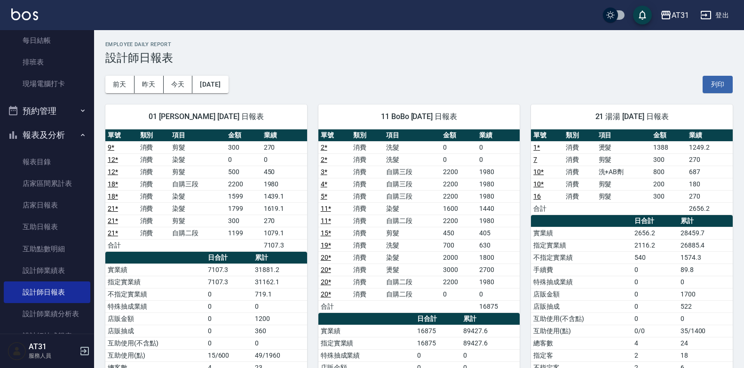
scroll to position [47, 0]
